Goal: Transaction & Acquisition: Purchase product/service

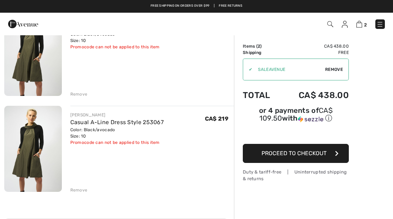
scroll to position [82, 0]
click at [77, 187] on div "Remove" at bounding box center [152, 190] width 164 height 8
click at [79, 190] on div "Remove" at bounding box center [78, 191] width 17 height 6
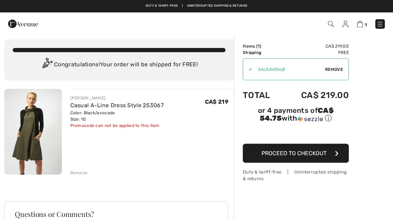
scroll to position [0, 0]
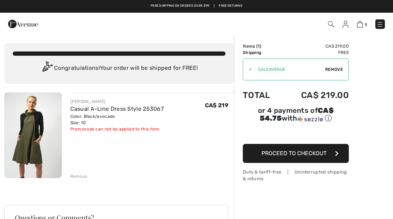
click at [328, 155] on button "Proceed to Checkout" at bounding box center [296, 153] width 106 height 19
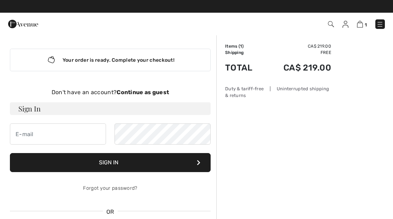
click at [138, 90] on strong "Continue as guest" at bounding box center [143, 92] width 52 height 7
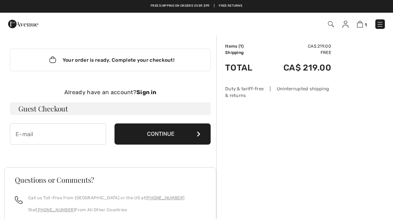
click at [196, 133] on button "Continue" at bounding box center [162, 134] width 96 height 21
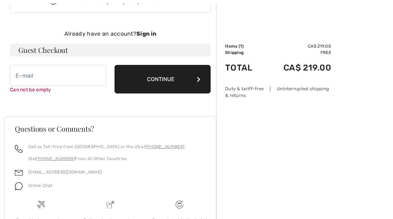
scroll to position [73, 0]
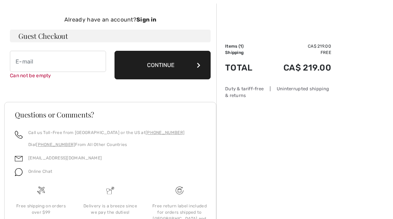
click at [160, 72] on button "Continue" at bounding box center [162, 65] width 96 height 29
click at [135, 68] on button "Continue" at bounding box center [162, 65] width 96 height 29
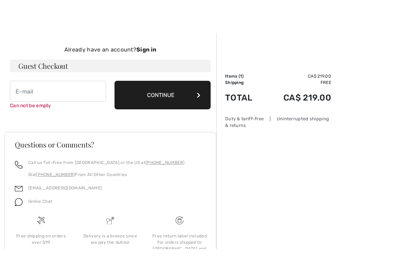
scroll to position [51, 0]
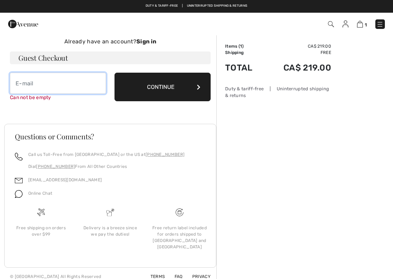
click at [32, 85] on input "email" at bounding box center [58, 83] width 96 height 21
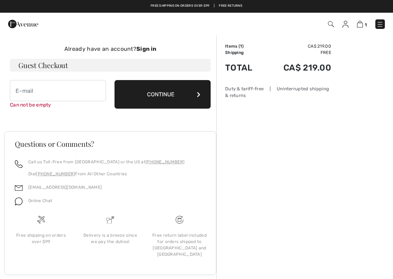
type input "[EMAIL_ADDRESS][PERSON_NAME][DOMAIN_NAME]"
click at [182, 99] on button "Continue" at bounding box center [162, 94] width 96 height 29
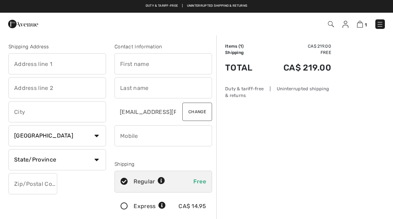
click at [31, 69] on input "text" at bounding box center [56, 63] width 97 height 21
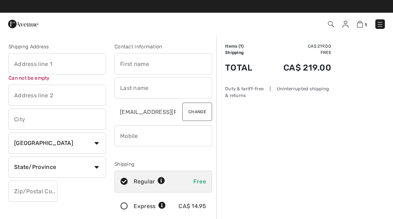
type input "Marlie"
type input "Vancouver"
type input "Oden"
type input "V5Y 0B5"
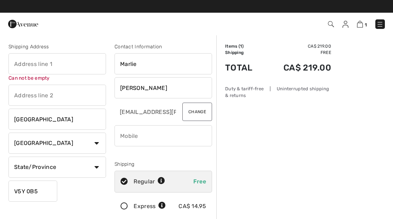
type input "[STREET_ADDRESS]"
click at [162, 91] on input "Oden" at bounding box center [162, 87] width 97 height 21
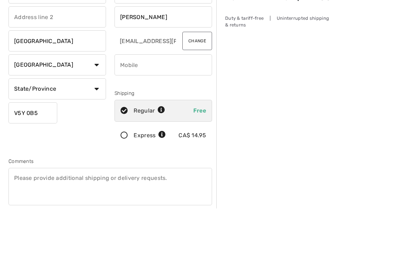
type input "Oden Newbert"
click at [99, 149] on select "State/Province Alberta British Columbia Manitoba New Brunswick Newfoundland and…" at bounding box center [56, 159] width 97 height 21
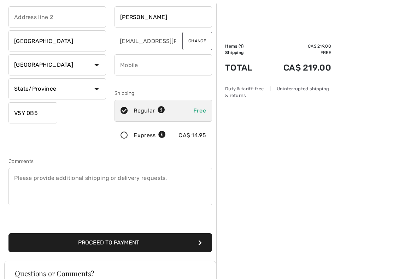
select select "BC"
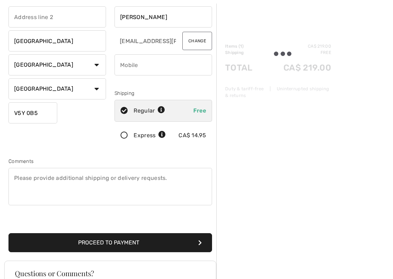
click at [155, 69] on input "phone" at bounding box center [162, 64] width 97 height 21
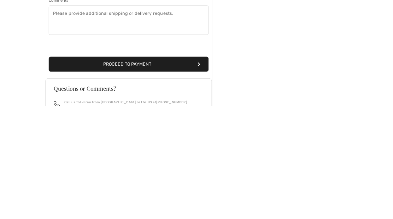
scroll to position [131, 0]
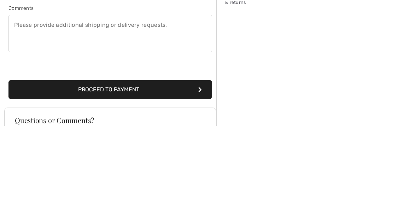
type input "6047273120"
click at [29, 108] on textarea at bounding box center [109, 126] width 203 height 37
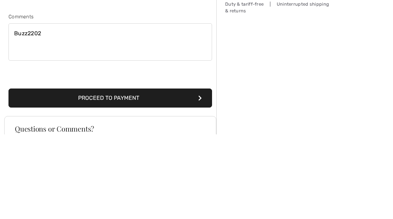
click at [24, 108] on textarea "Buzz2202" at bounding box center [109, 126] width 203 height 37
type textarea "Buzz2202"
click at [163, 174] on button "Proceed to Payment" at bounding box center [109, 183] width 203 height 19
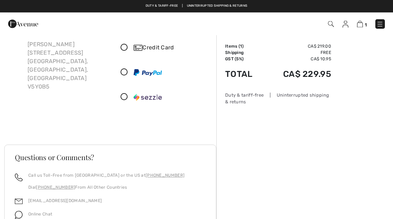
scroll to position [42, 0]
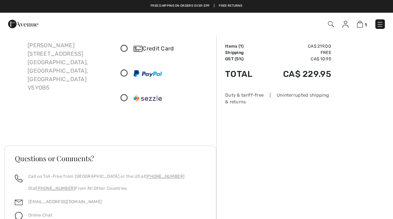
click at [129, 53] on div "Credit Card" at bounding box center [163, 48] width 97 height 21
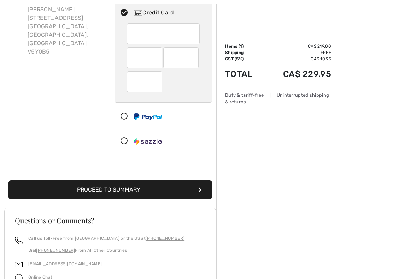
scroll to position [78, 0]
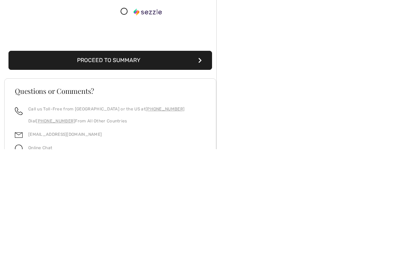
click at [177, 181] on button "Proceed to Summary" at bounding box center [109, 190] width 203 height 19
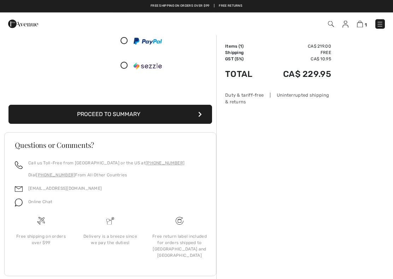
scroll to position [120, 0]
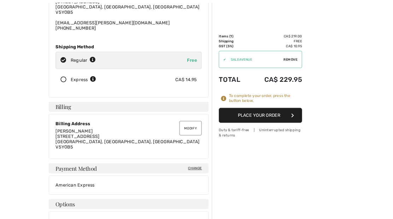
scroll to position [73, 0]
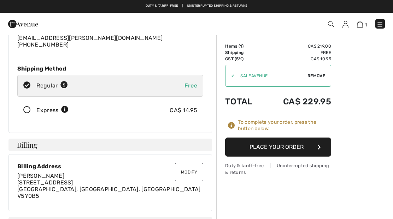
click at [313, 147] on button "Place Your Order" at bounding box center [278, 147] width 106 height 19
